Goal: Ask a question: Seek information or help from site administrators or community

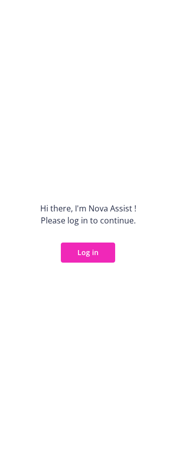
click at [84, 258] on button "Log in" at bounding box center [88, 252] width 54 height 20
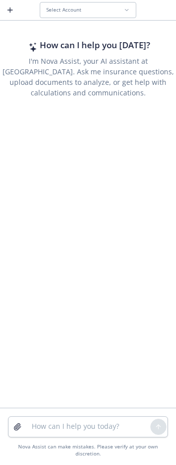
click at [112, 168] on div "How can I help you [DATE]? I'm Nova Assist, your AI assistant at Newfront. Ask …" at bounding box center [88, 215] width 176 height 385
click at [91, 436] on textarea at bounding box center [88, 427] width 124 height 20
type textarea "how are you?"
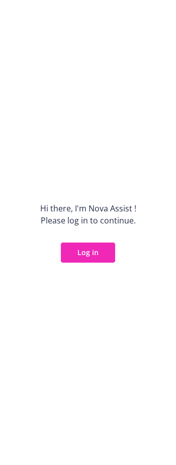
click at [96, 254] on button "Log in" at bounding box center [88, 252] width 54 height 20
